Goal: Information Seeking & Learning: Learn about a topic

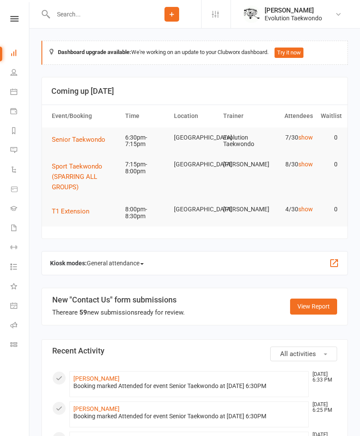
click at [309, 211] on link "show" at bounding box center [306, 209] width 15 height 7
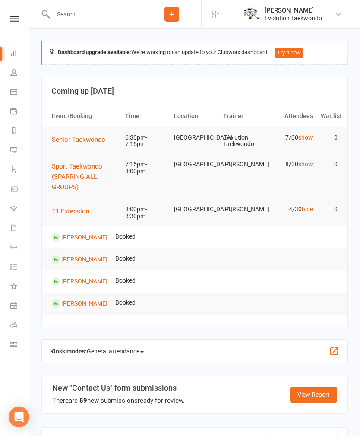
click at [302, 208] on link "hide" at bounding box center [307, 209] width 11 height 7
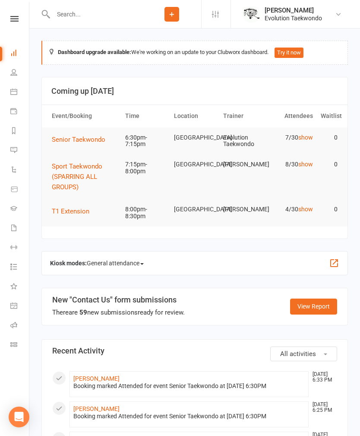
click at [305, 207] on link "show" at bounding box center [306, 209] width 15 height 7
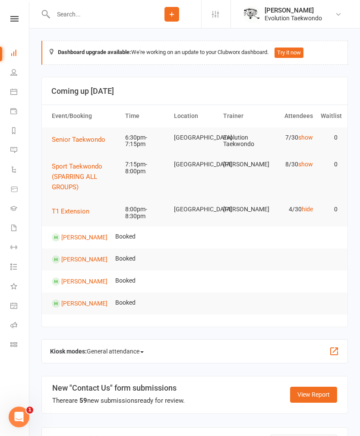
click at [302, 207] on link "hide" at bounding box center [307, 209] width 11 height 7
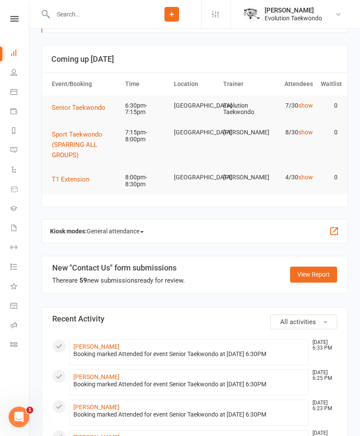
scroll to position [37, 0]
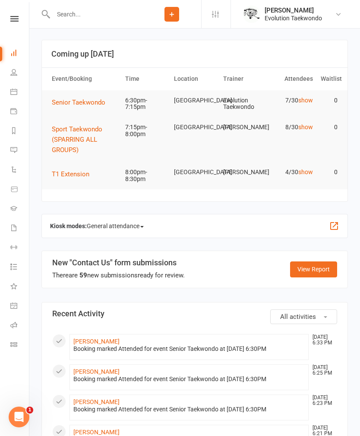
click at [318, 315] on button "All activities" at bounding box center [303, 316] width 67 height 15
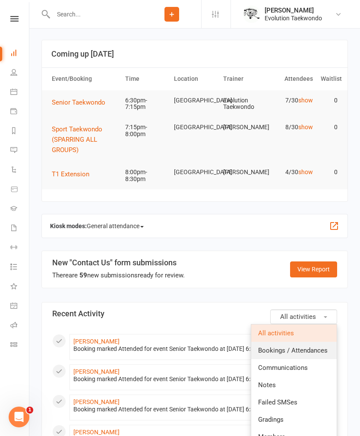
click at [312, 349] on span "Bookings / Attendances" at bounding box center [293, 351] width 70 height 8
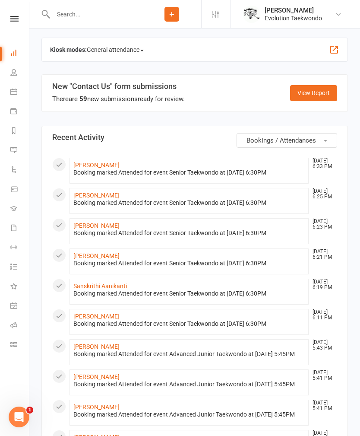
scroll to position [0, 0]
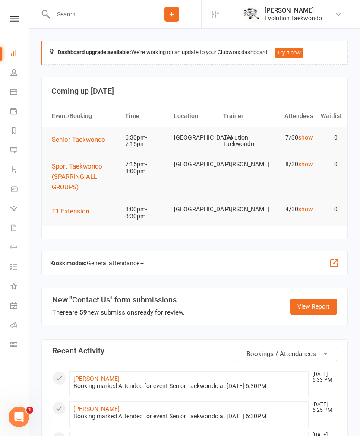
click at [79, 174] on span "Sport Taekwondo (SPARRING ALL GROUPS)" at bounding box center [77, 176] width 51 height 29
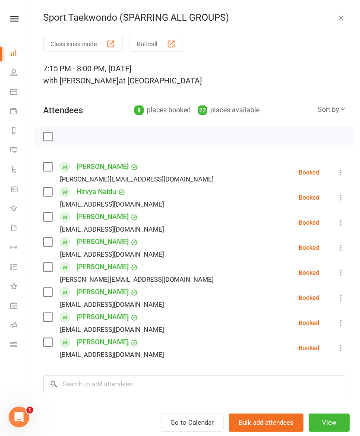
click at [343, 17] on icon "button" at bounding box center [341, 17] width 9 height 9
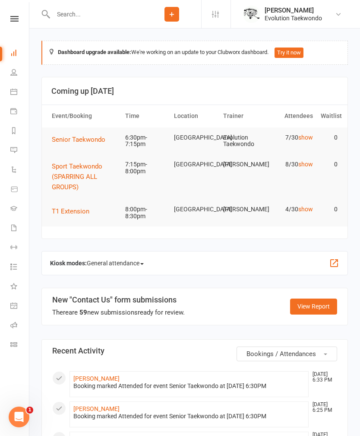
click at [89, 130] on td "Senior Taekwondo" at bounding box center [84, 139] width 73 height 24
click at [102, 140] on span "Senior Taekwondo" at bounding box center [79, 140] width 54 height 8
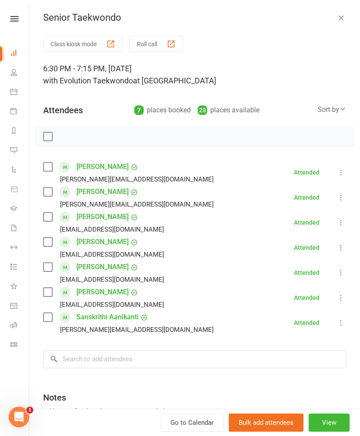
click at [348, 11] on div "Senior Taekwondo Class kiosk mode Roll call 6:30 PM - 7:15 PM, Tuesday, Septemb…" at bounding box center [194, 218] width 331 height 436
click at [338, 19] on icon "button" at bounding box center [341, 17] width 9 height 9
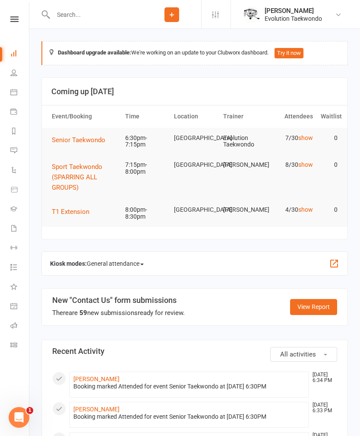
click at [75, 175] on span "Sport Taekwondo (SPARRING ALL GROUPS)" at bounding box center [77, 176] width 51 height 29
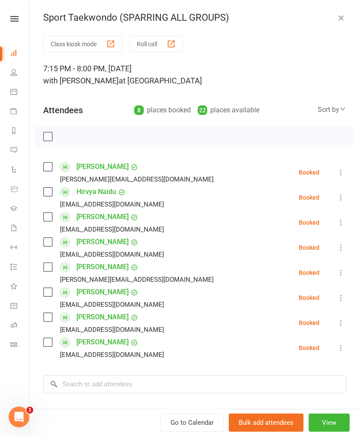
click at [345, 15] on icon "button" at bounding box center [341, 17] width 9 height 9
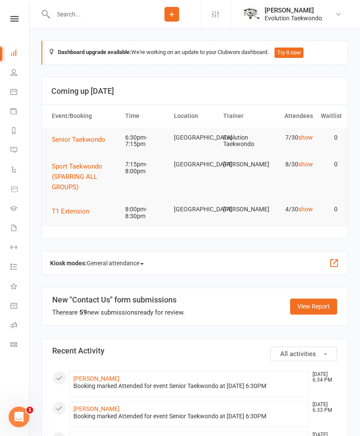
click at [75, 172] on button "Sport Taekwondo (SPARRING ALL GROUPS)" at bounding box center [85, 176] width 66 height 31
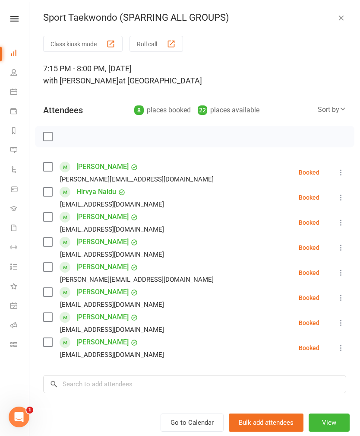
click at [338, 16] on icon "button" at bounding box center [341, 17] width 9 height 9
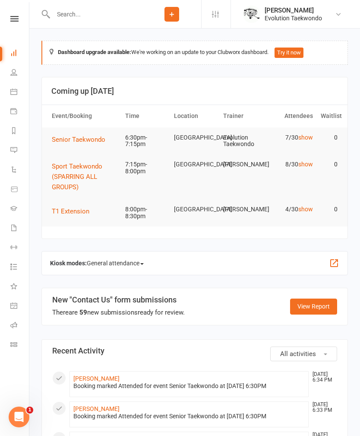
click at [91, 141] on span "Senior Taekwondo" at bounding box center [79, 140] width 54 height 8
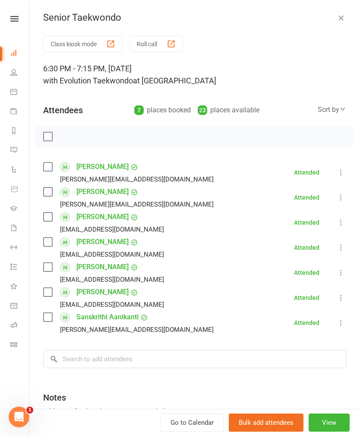
click at [345, 14] on icon "button" at bounding box center [341, 17] width 9 height 9
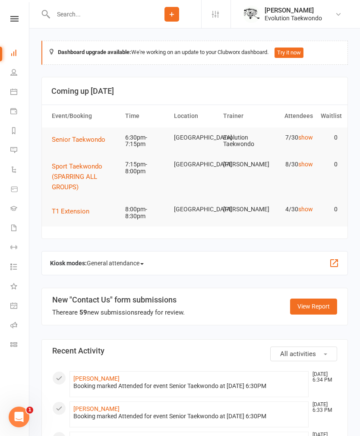
click at [95, 172] on button "Sport Taekwondo (SPARRING ALL GROUPS)" at bounding box center [85, 176] width 66 height 31
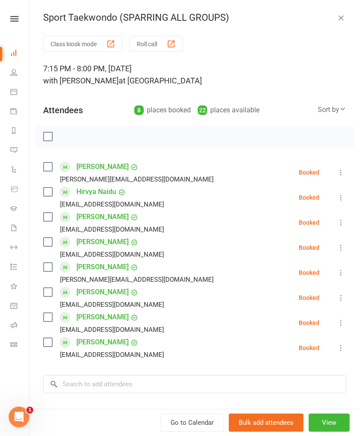
click at [344, 17] on icon "button" at bounding box center [341, 17] width 9 height 9
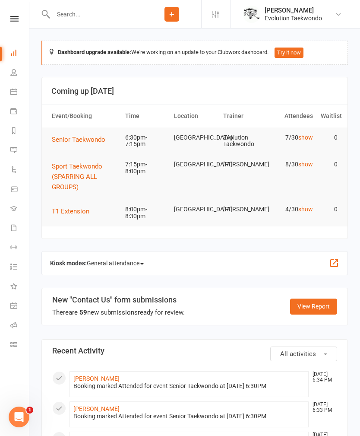
click at [81, 210] on span "T1 Extension" at bounding box center [71, 211] width 38 height 8
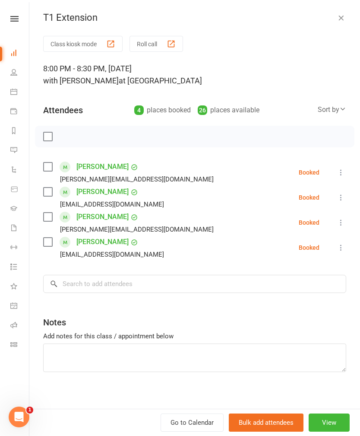
click at [341, 29] on div "T1 Extension Class kiosk mode Roll call 8:00 PM - 8:30 PM, Tuesday, September, …" at bounding box center [194, 218] width 331 height 436
click at [343, 17] on icon "button" at bounding box center [341, 17] width 9 height 9
